Goal: Obtain resource: Obtain resource

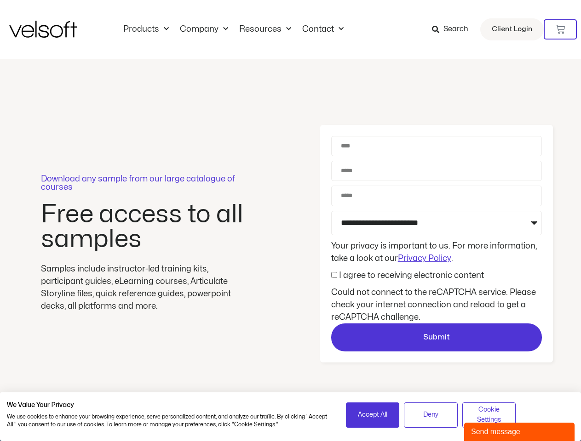
click at [290, 221] on div "Download any sample from our large catalogue of courses Free access to all samp…" at bounding box center [290, 244] width 581 height 371
click at [560, 29] on icon at bounding box center [559, 29] width 9 height 9
click at [291, 221] on div "No products in the cart." at bounding box center [291, 221] width 0 height 0
click at [372, 415] on span "Accept All" at bounding box center [372, 415] width 29 height 10
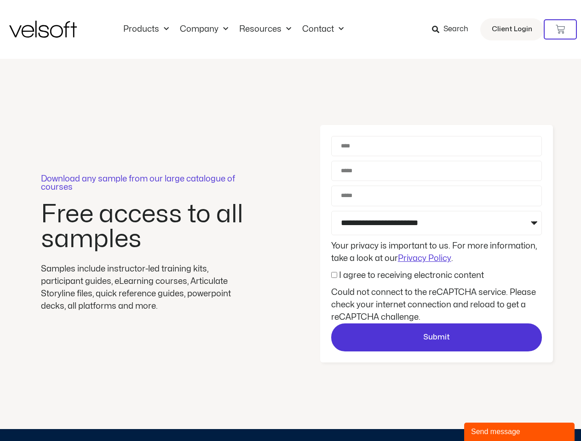
click at [430, 415] on div "Download any sample from our large catalogue of courses Free access to all samp…" at bounding box center [290, 244] width 581 height 371
click at [489, 415] on div "Download any sample from our large catalogue of courses Free access to all samp…" at bounding box center [290, 244] width 581 height 371
click at [519, 432] on div "Send message" at bounding box center [519, 432] width 97 height 11
